Goal: Check status: Check status

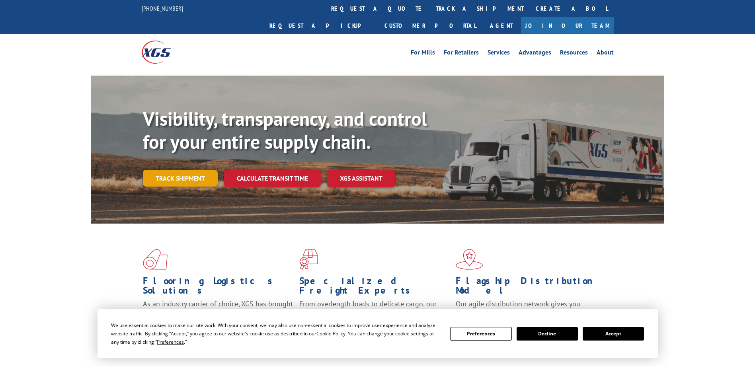
click at [174, 170] on link "Track shipment" at bounding box center [180, 178] width 75 height 17
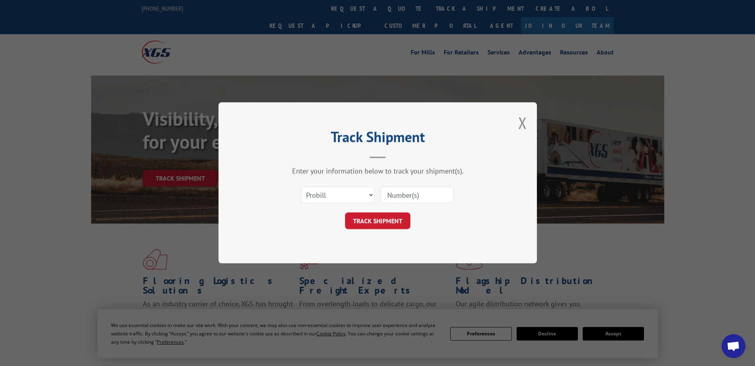
click at [415, 197] on input at bounding box center [416, 195] width 73 height 17
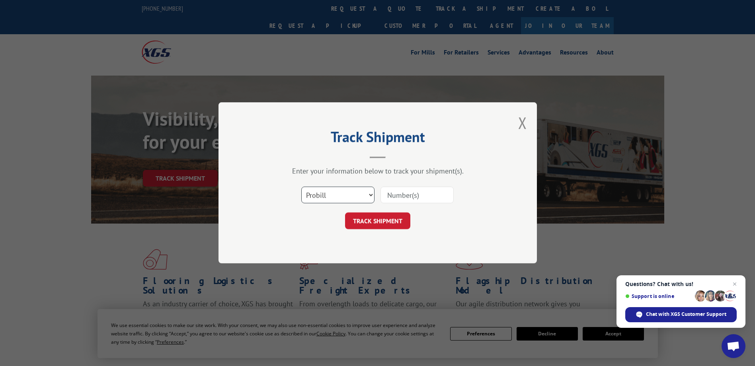
click at [364, 192] on select "Select category... Probill BOL PO" at bounding box center [337, 195] width 73 height 17
select select "bol"
click at [301, 187] on select "Select category... Probill BOL PO" at bounding box center [337, 195] width 73 height 17
click at [408, 193] on input at bounding box center [416, 195] width 73 height 17
paste input "5515964"
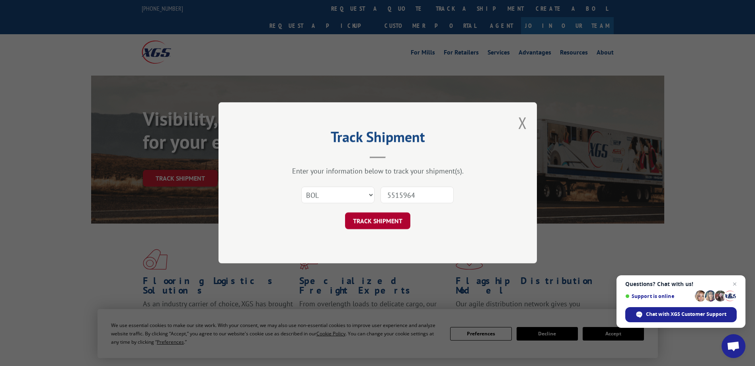
type input "5515964"
click at [387, 219] on button "TRACK SHIPMENT" at bounding box center [377, 221] width 65 height 17
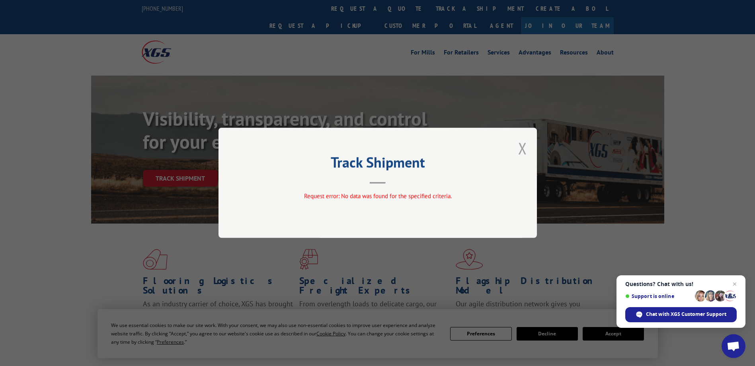
click at [523, 146] on button "Close modal" at bounding box center [522, 148] width 9 height 21
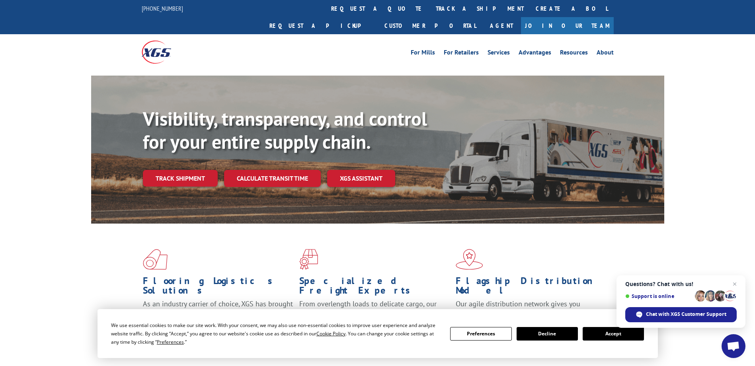
drag, startPoint x: 177, startPoint y: 166, endPoint x: 188, endPoint y: 166, distance: 10.7
click at [177, 170] on link "Track shipment" at bounding box center [180, 178] width 75 height 17
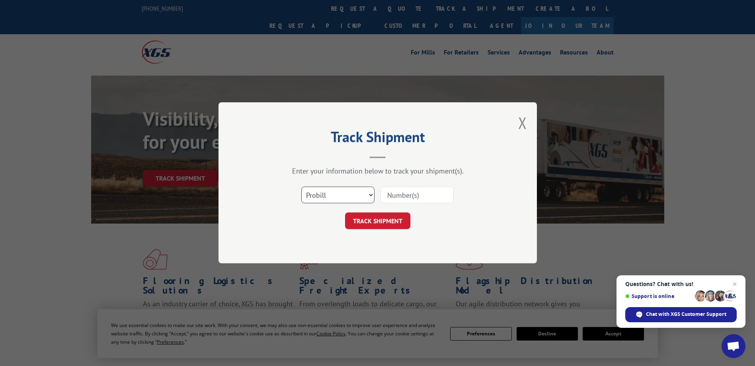
click at [368, 195] on select "Select category... Probill BOL PO" at bounding box center [337, 195] width 73 height 17
select select "bol"
click at [301, 187] on select "Select category... Probill BOL PO" at bounding box center [337, 195] width 73 height 17
click at [409, 192] on input at bounding box center [416, 195] width 73 height 17
paste input "5515964"
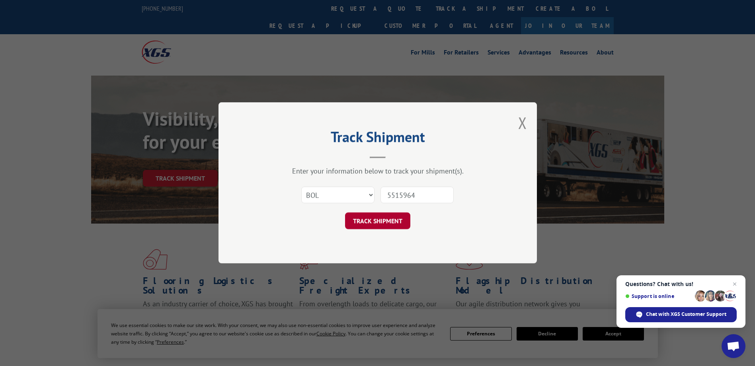
type input "5515964"
click at [398, 222] on button "TRACK SHIPMENT" at bounding box center [377, 221] width 65 height 17
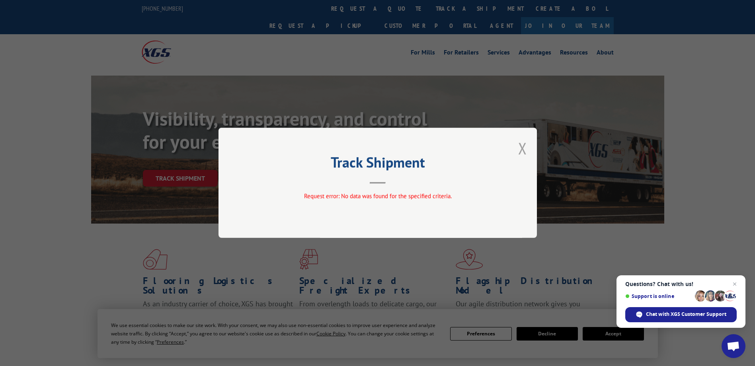
click at [521, 150] on button "Close modal" at bounding box center [522, 148] width 9 height 21
